Goal: Information Seeking & Learning: Learn about a topic

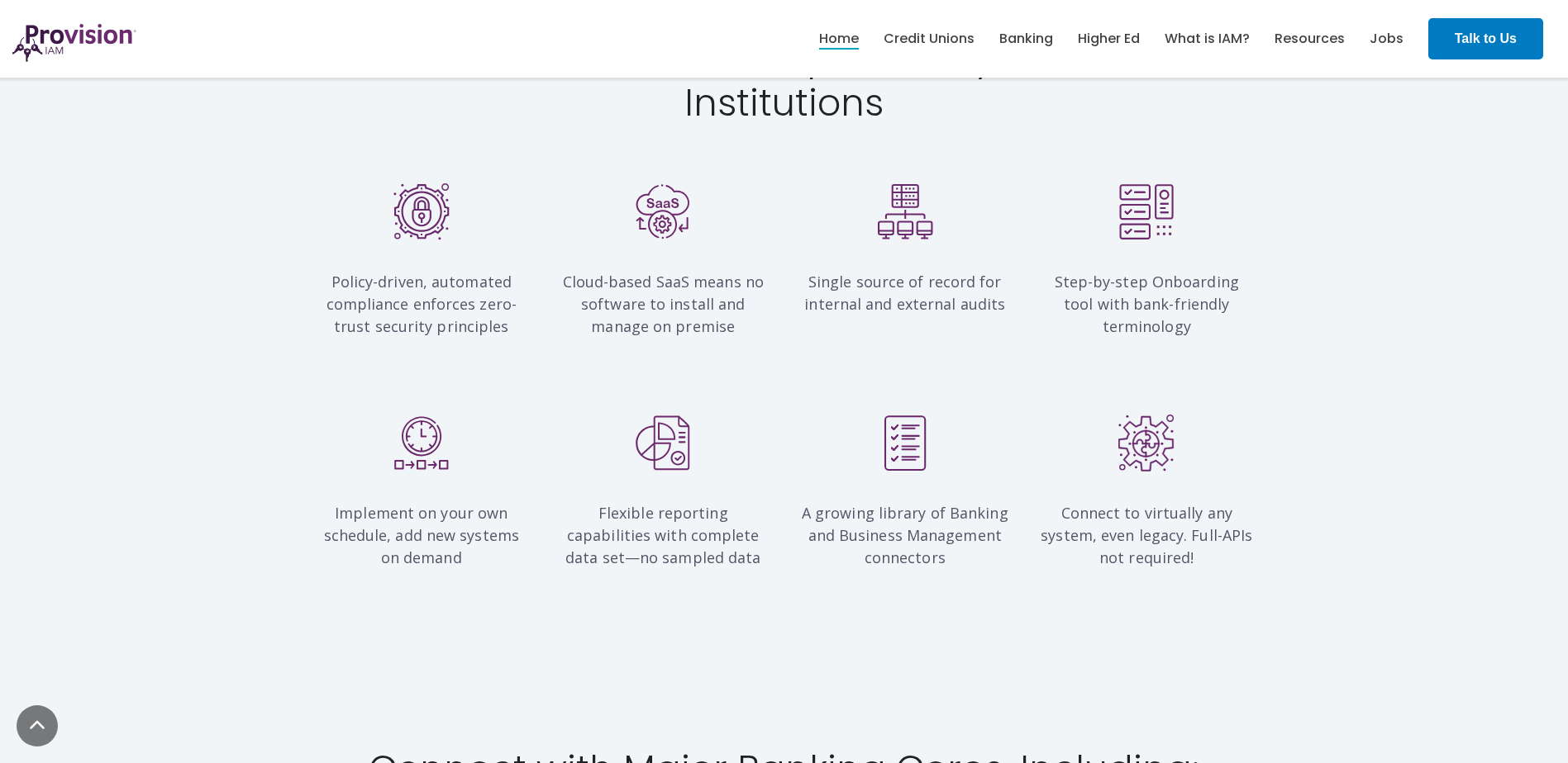
scroll to position [1405, 0]
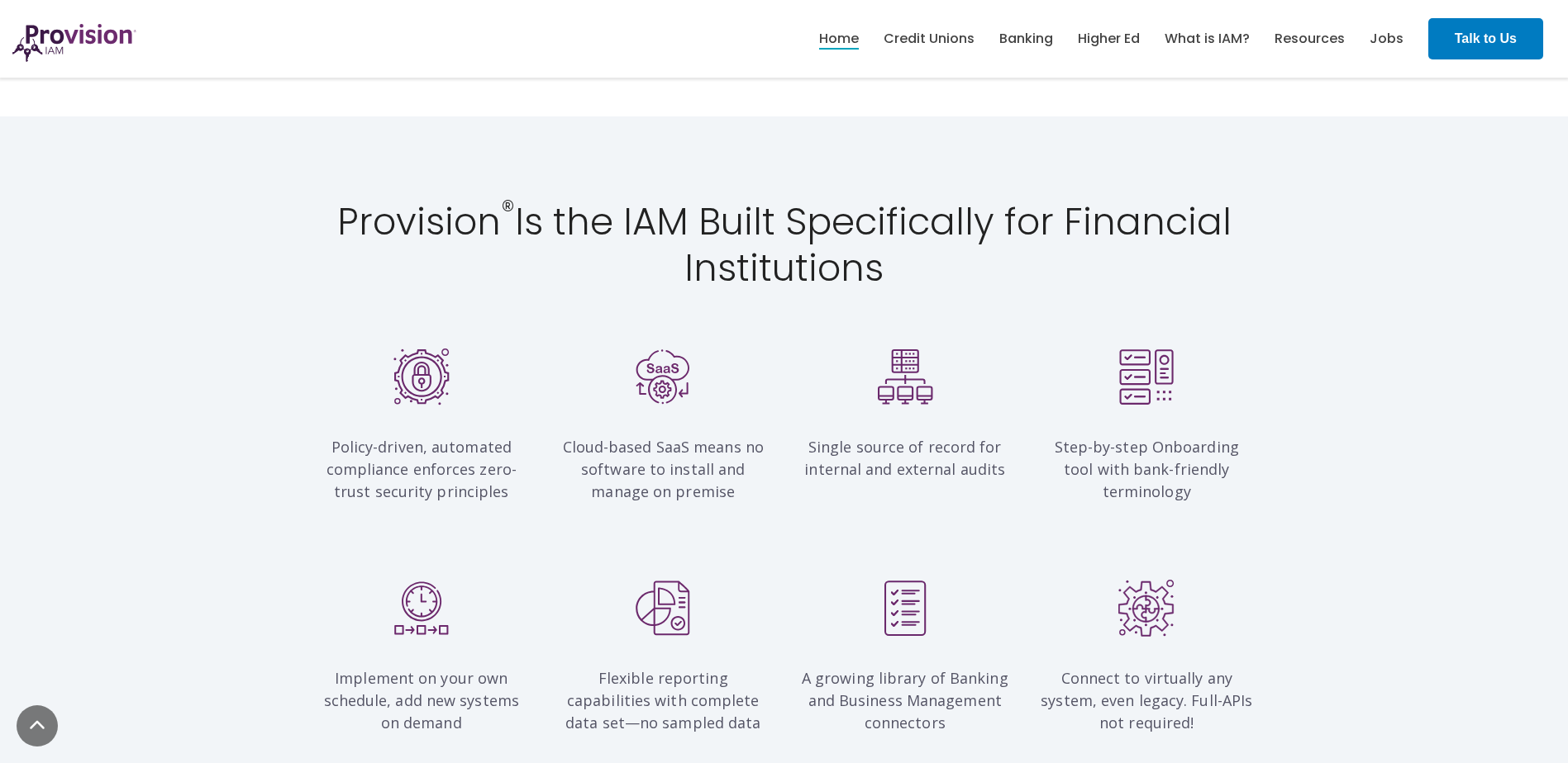
click at [425, 383] on img at bounding box center [421, 377] width 56 height 57
click at [705, 448] on span "Cloud-based SaaS means no software to install and manage on premise" at bounding box center [663, 469] width 202 height 64
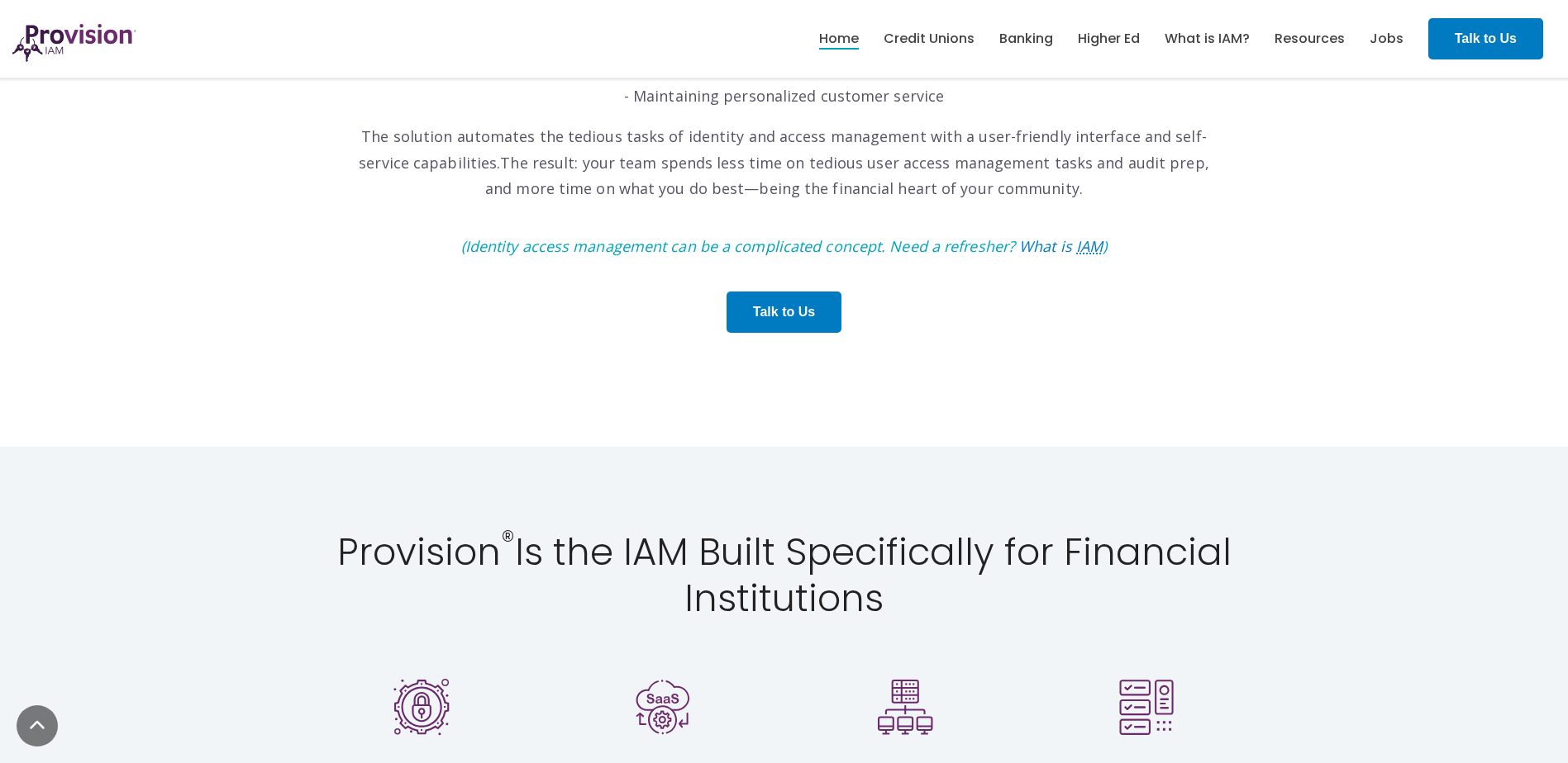
scroll to position [660, 0]
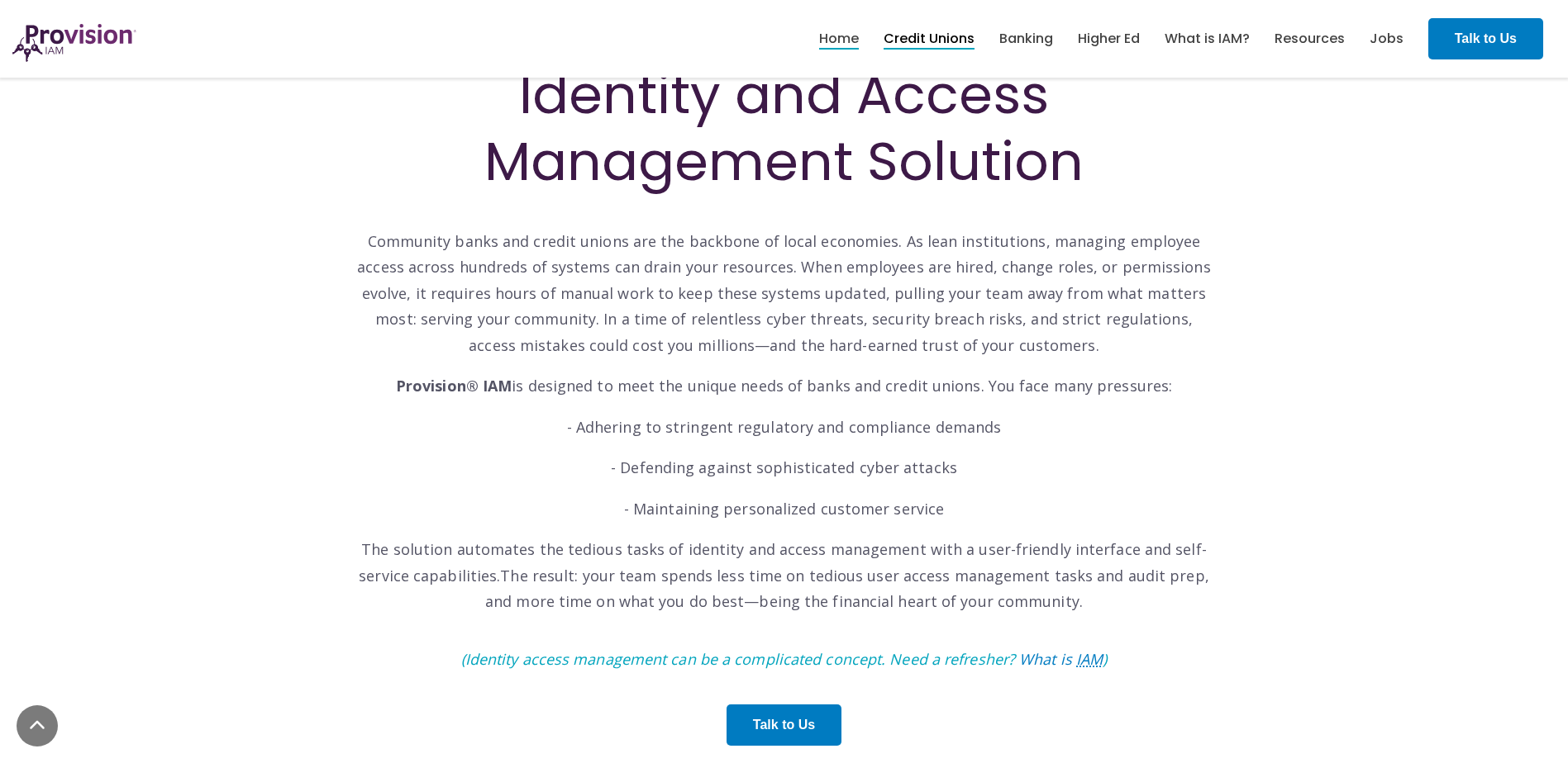
click at [934, 30] on link "Credit Unions" at bounding box center [929, 38] width 91 height 28
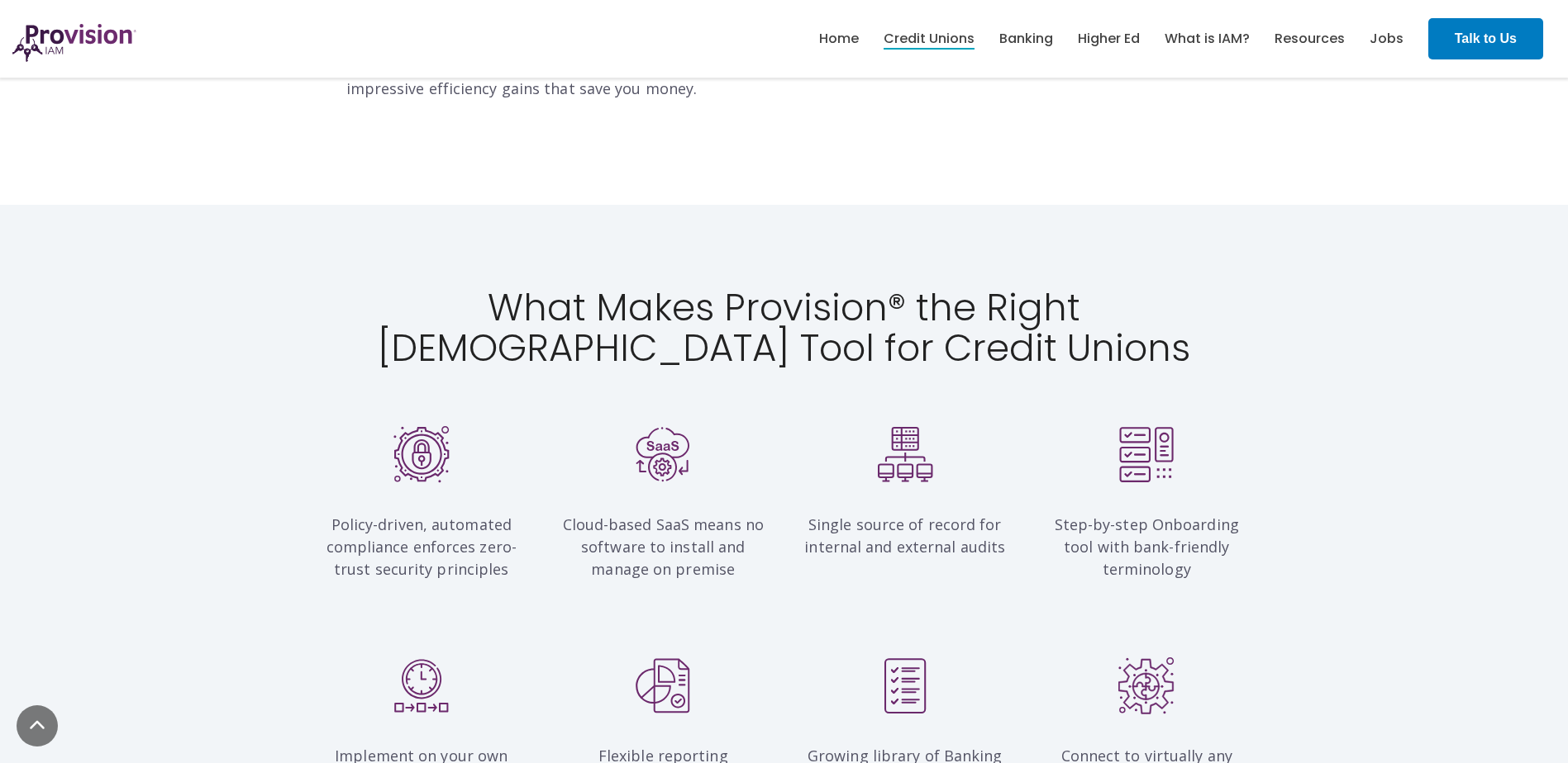
scroll to position [1322, 0]
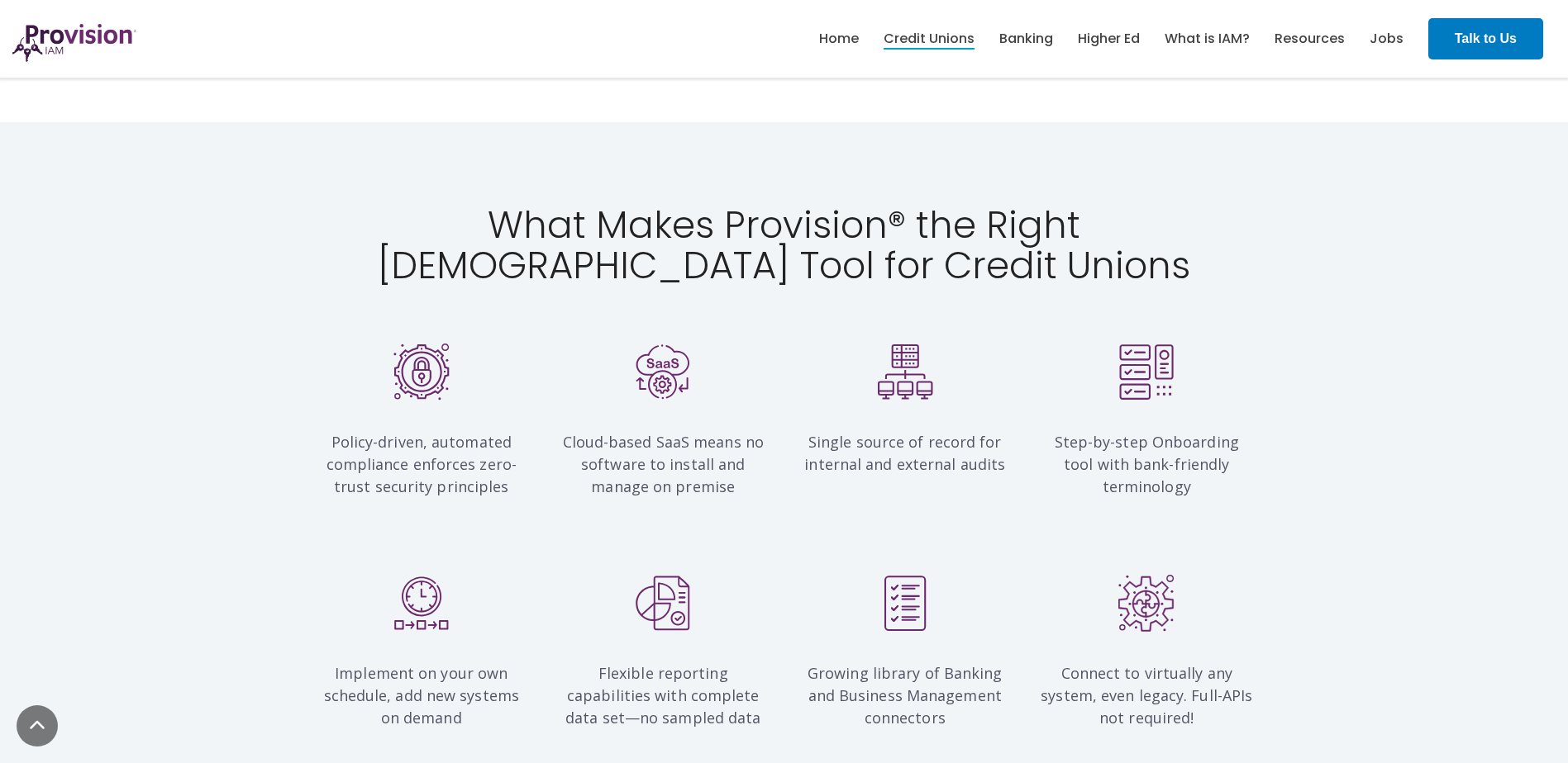
click at [1422, 509] on div "Policy-driven, automated compliance enforces zero-trust security principles Clo…" at bounding box center [784, 435] width 1568 height 198
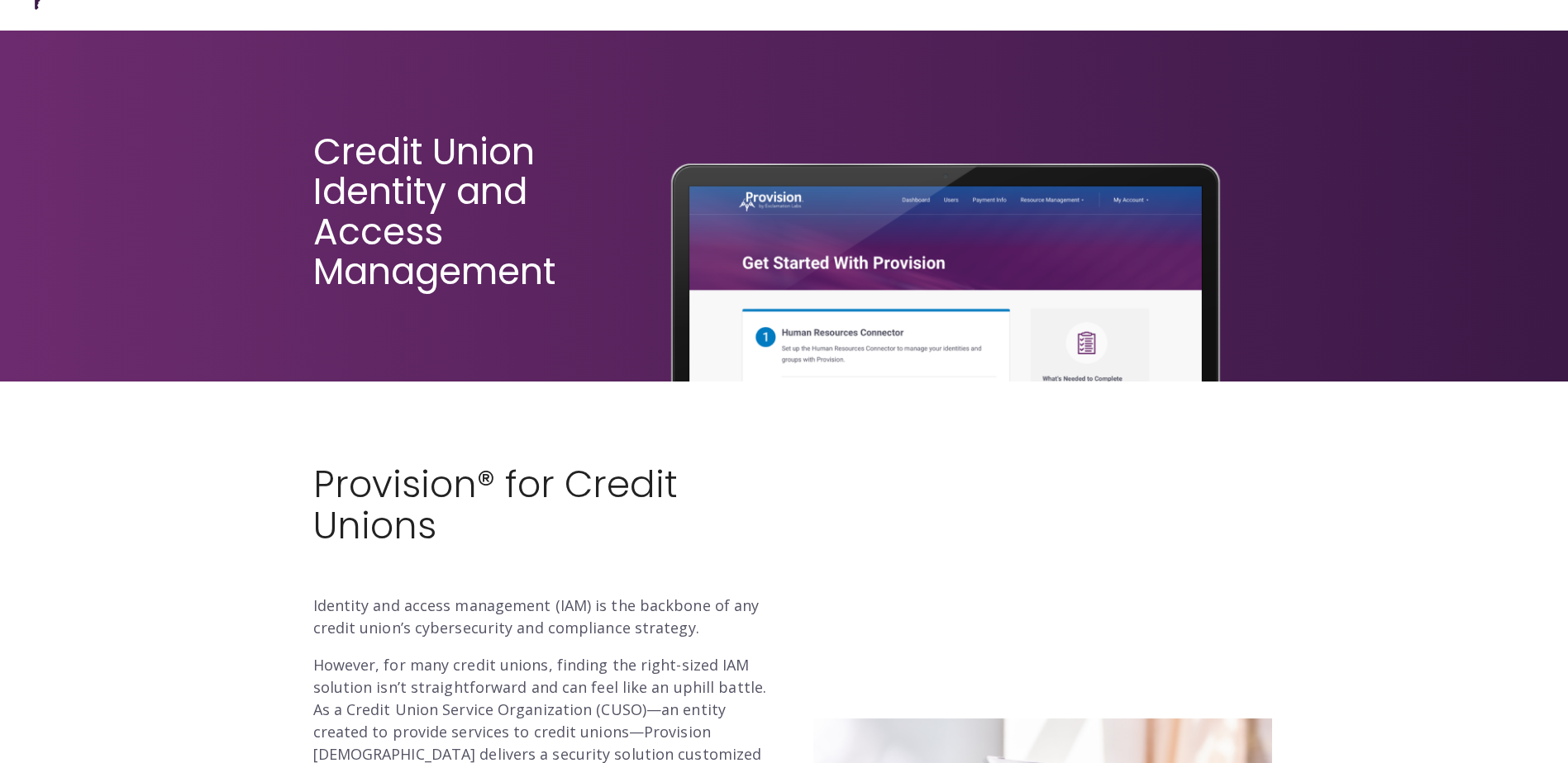
scroll to position [0, 0]
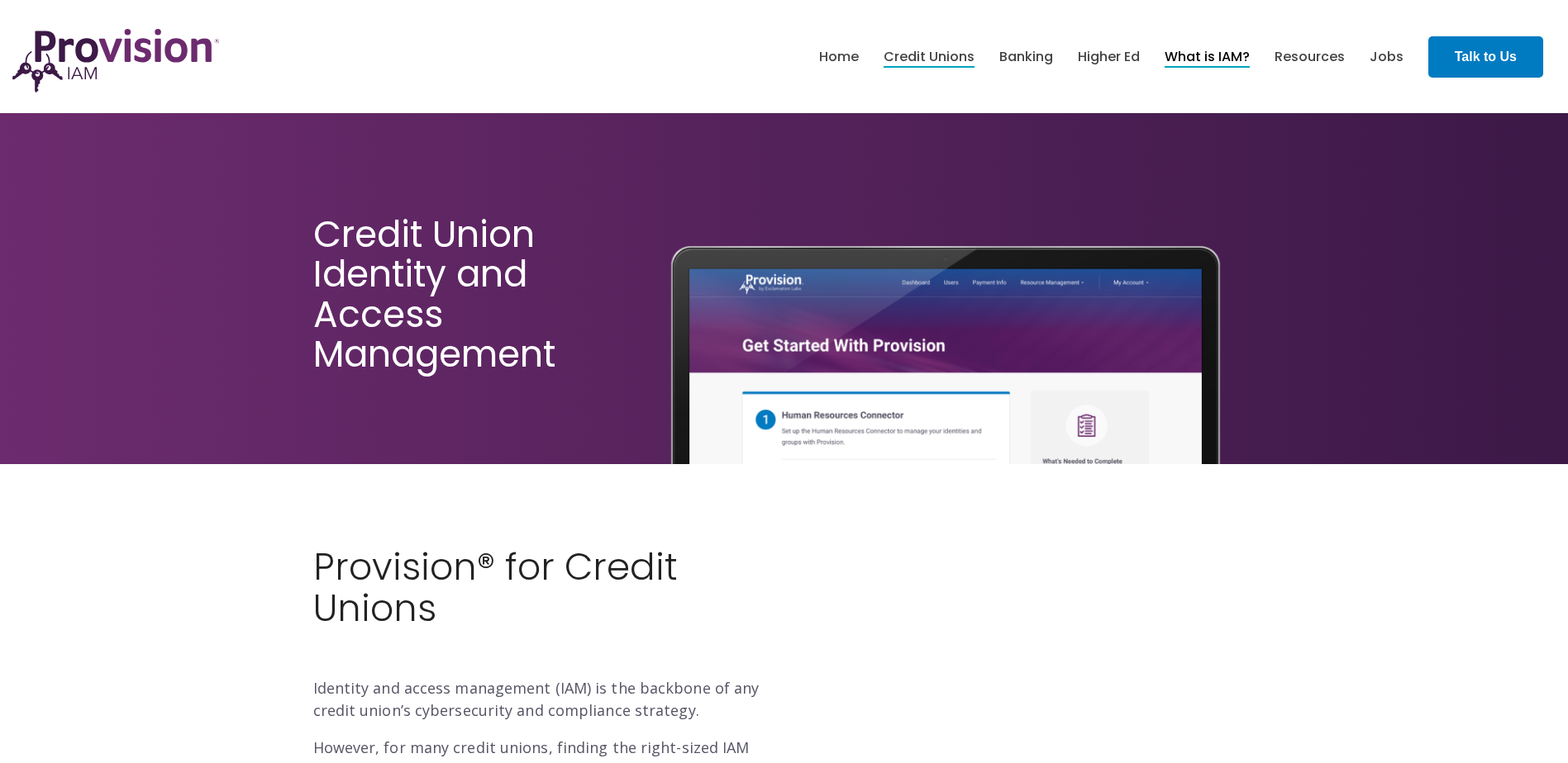
click at [1228, 56] on link "What is IAM?" at bounding box center [1206, 56] width 85 height 28
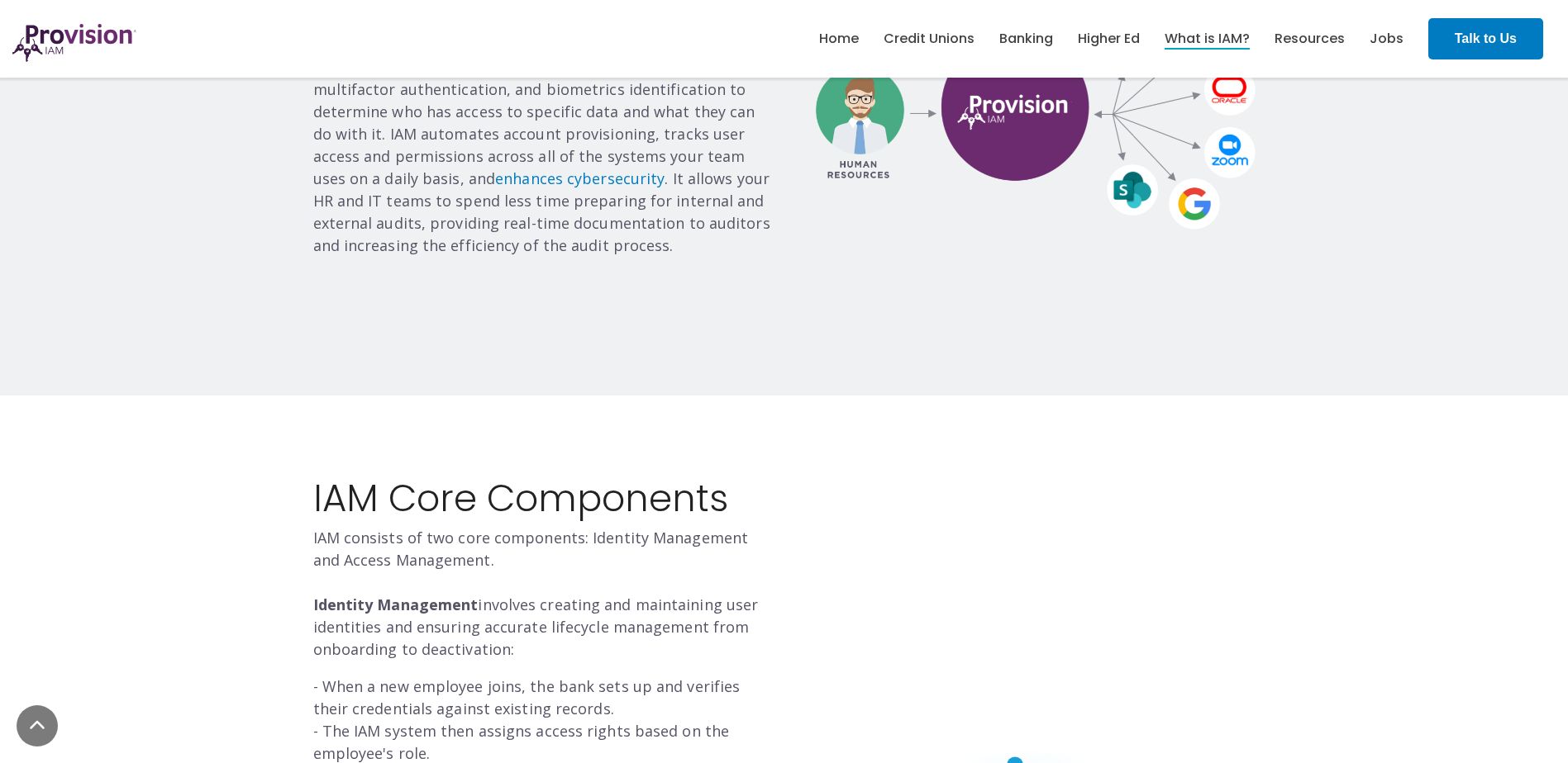
scroll to position [1405, 0]
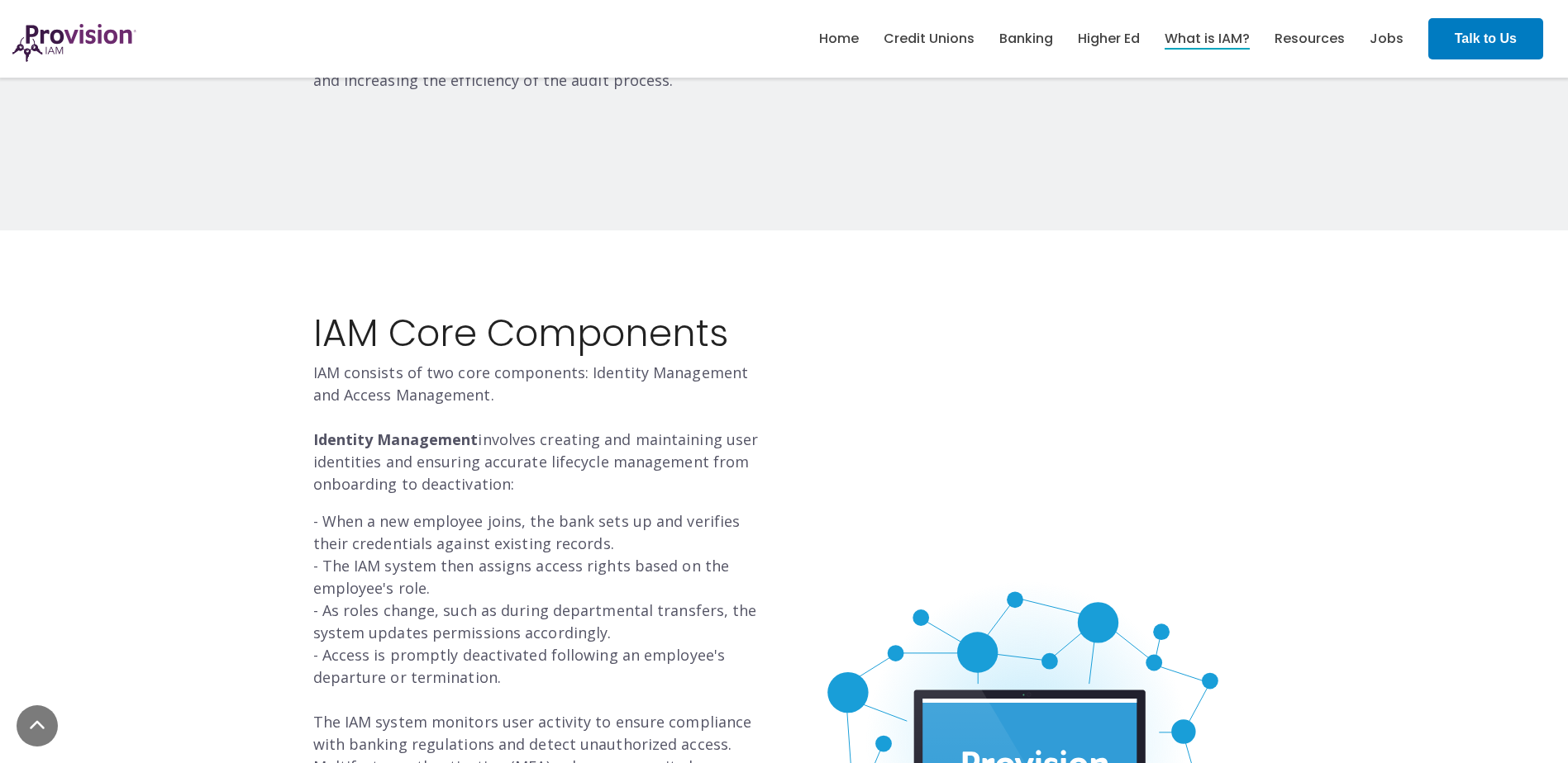
click at [954, 398] on div at bounding box center [1026, 742] width 459 height 859
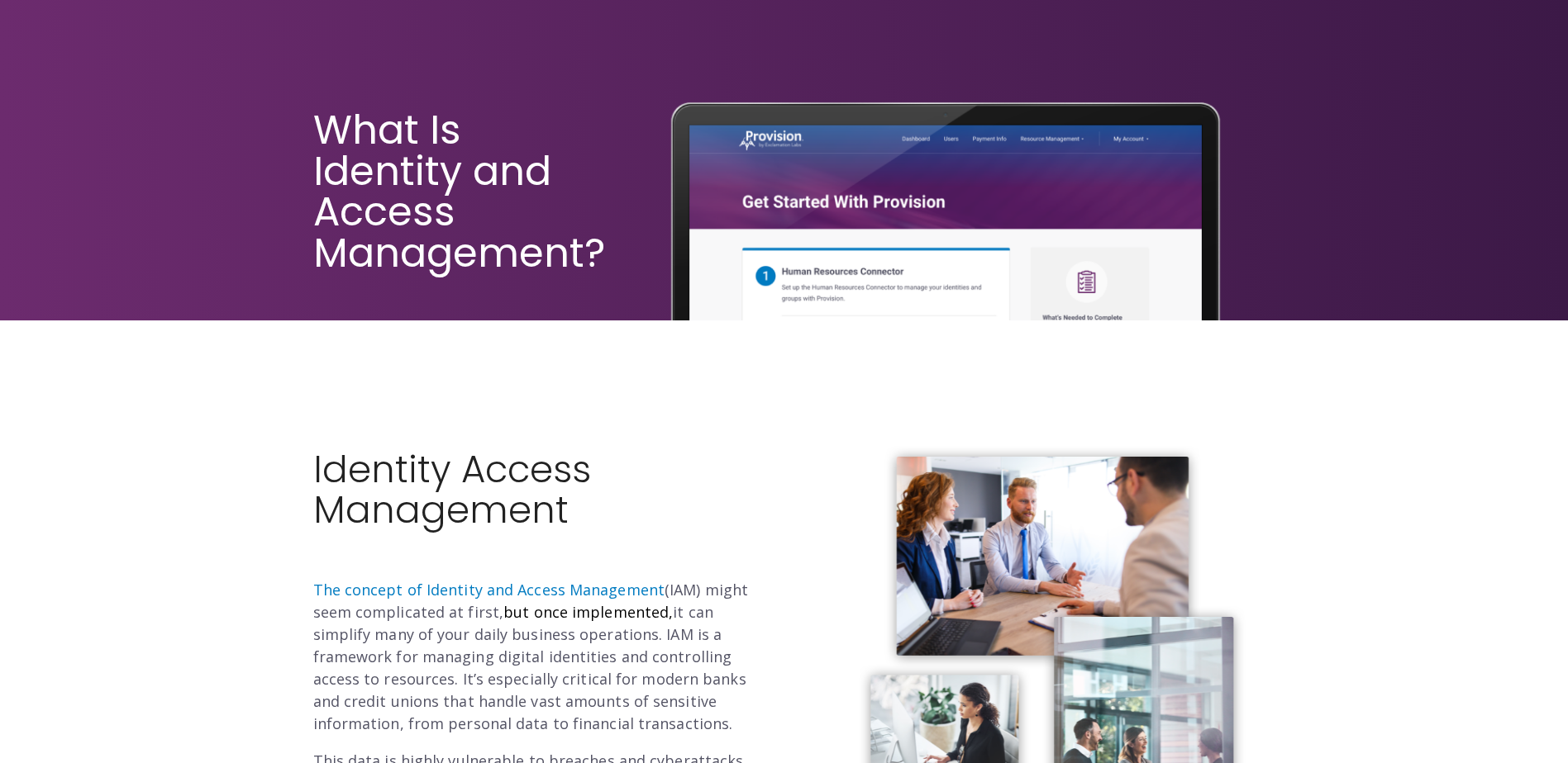
scroll to position [0, 0]
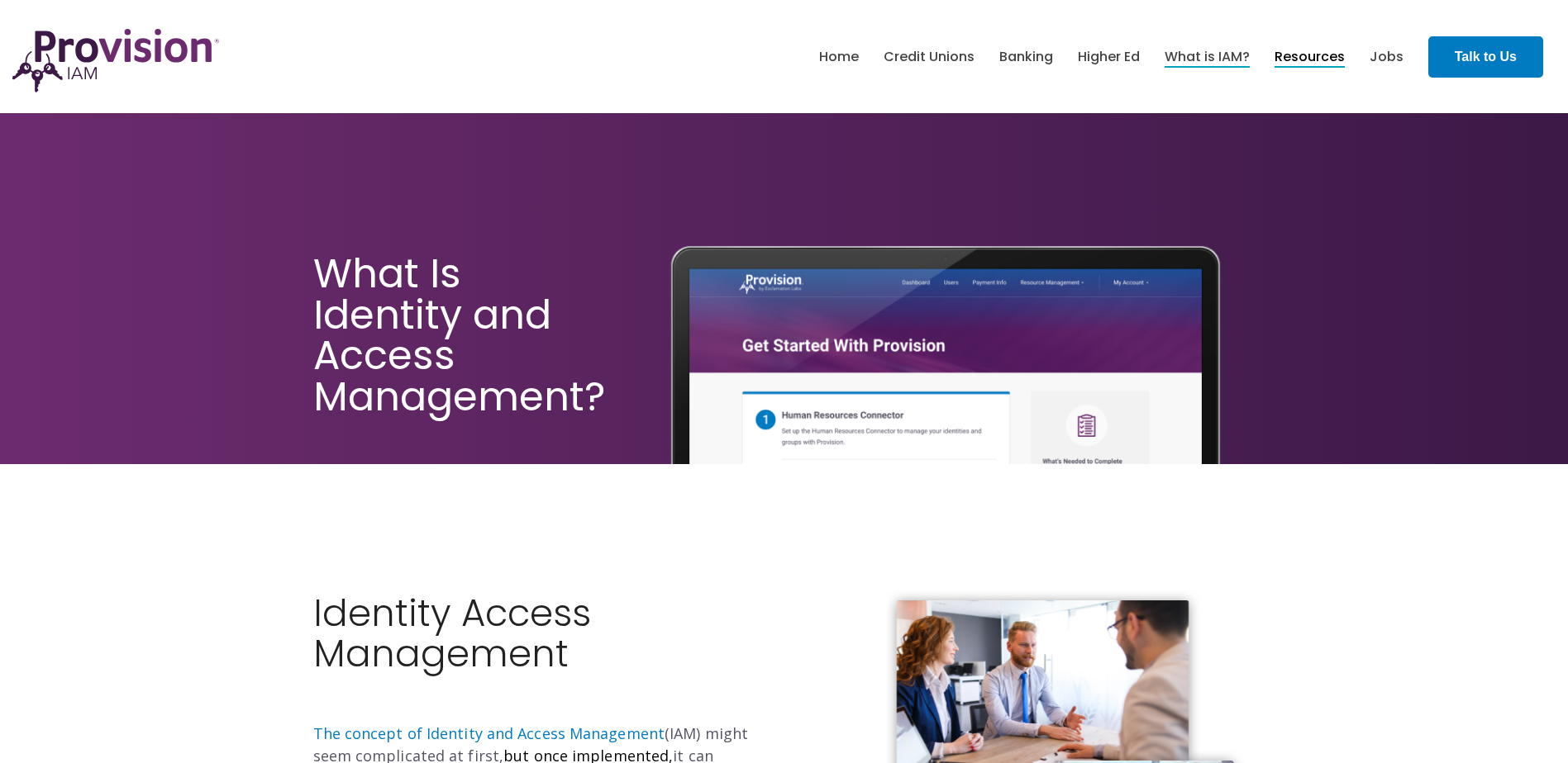
click at [1309, 55] on link "Resources" at bounding box center [1309, 56] width 71 height 28
